Goal: Transaction & Acquisition: Download file/media

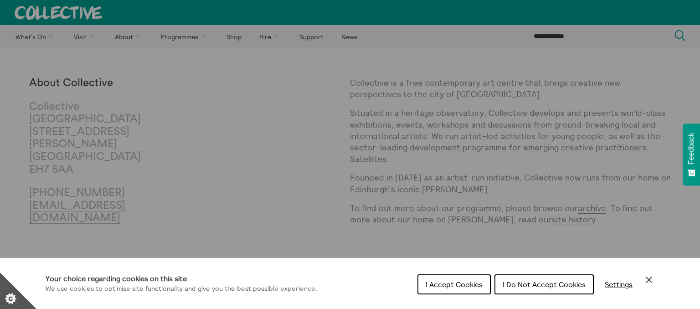
click at [548, 283] on span "I Do Not Accept Cookies" at bounding box center [544, 284] width 83 height 9
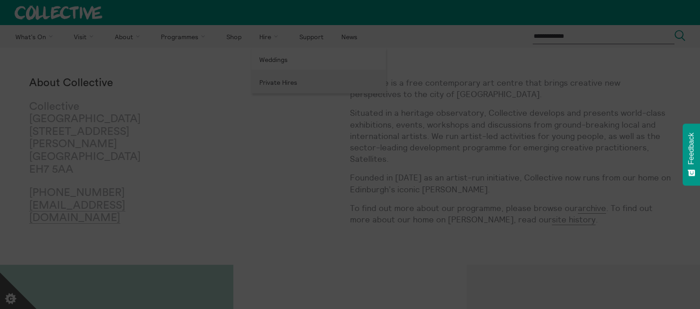
click at [262, 82] on section "**********" at bounding box center [350, 154] width 700 height 309
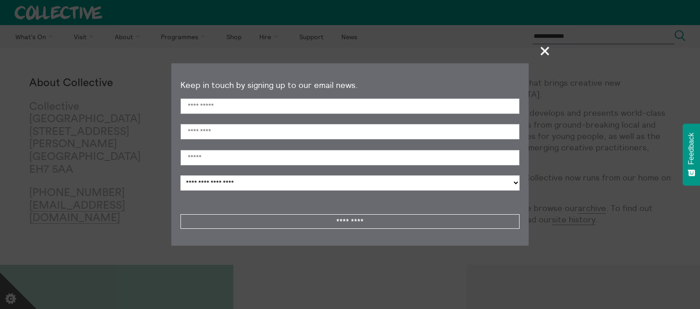
click at [546, 53] on span "+" at bounding box center [545, 50] width 27 height 27
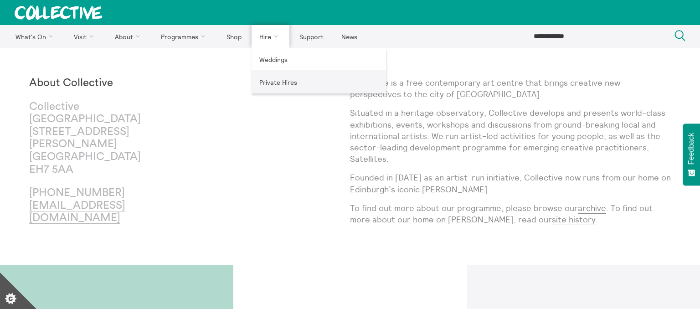
click at [263, 79] on link "Private Hires" at bounding box center [319, 82] width 134 height 23
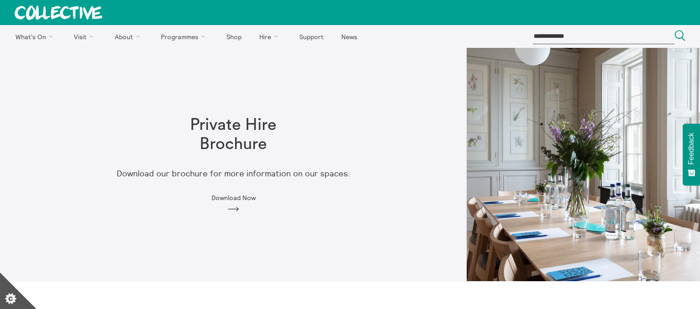
click at [228, 195] on span "Download Now" at bounding box center [233, 197] width 44 height 7
click at [232, 196] on span "Download Now" at bounding box center [233, 197] width 44 height 7
